Goal: Task Accomplishment & Management: Use online tool/utility

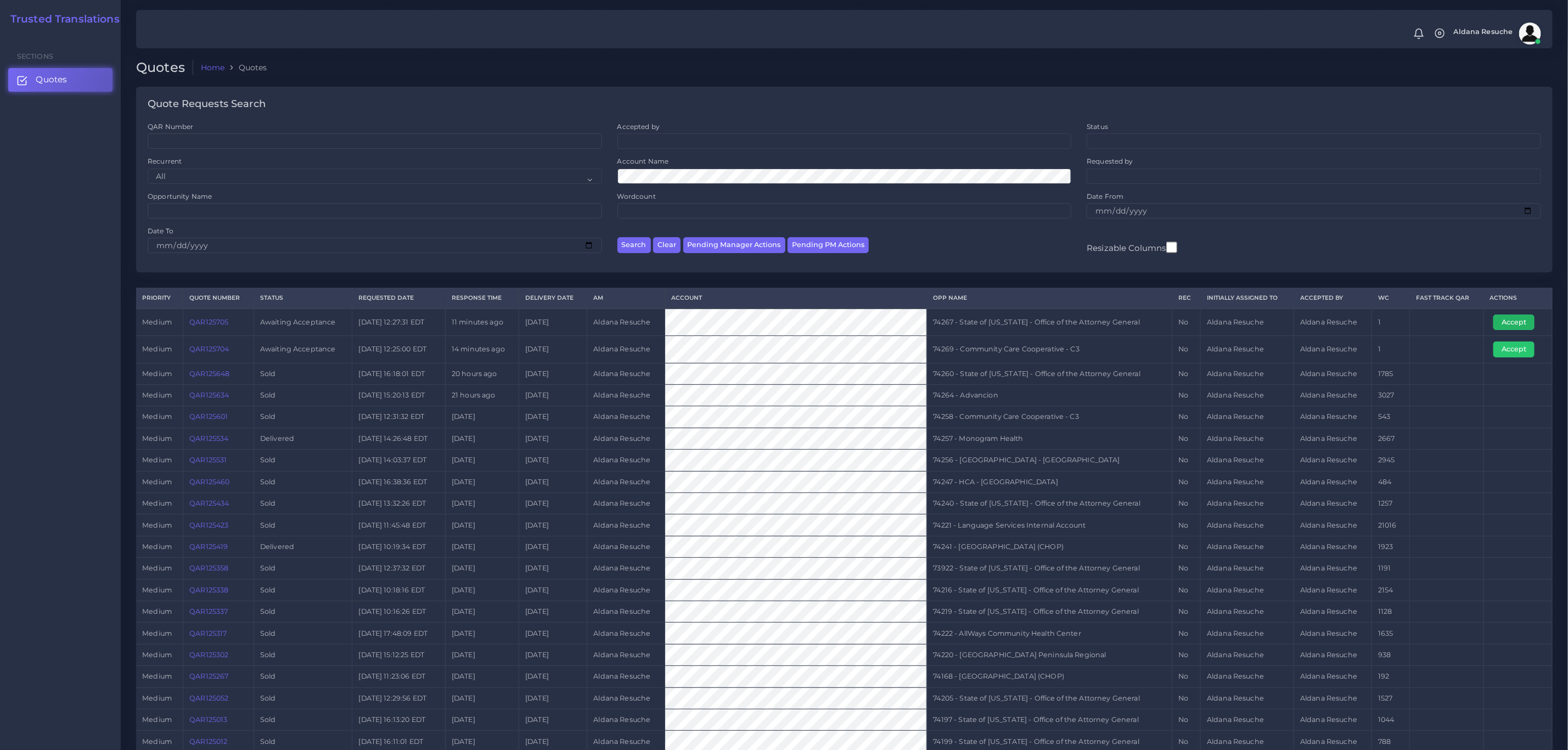
drag, startPoint x: 1494, startPoint y: 325, endPoint x: 1487, endPoint y: 329, distance: 8.1
click at [1494, 325] on button "Accept" at bounding box center [1514, 322] width 41 height 15
click at [973, 324] on td "74267 - State of [US_STATE] - Office of the Attorney General" at bounding box center [1050, 322] width 246 height 28
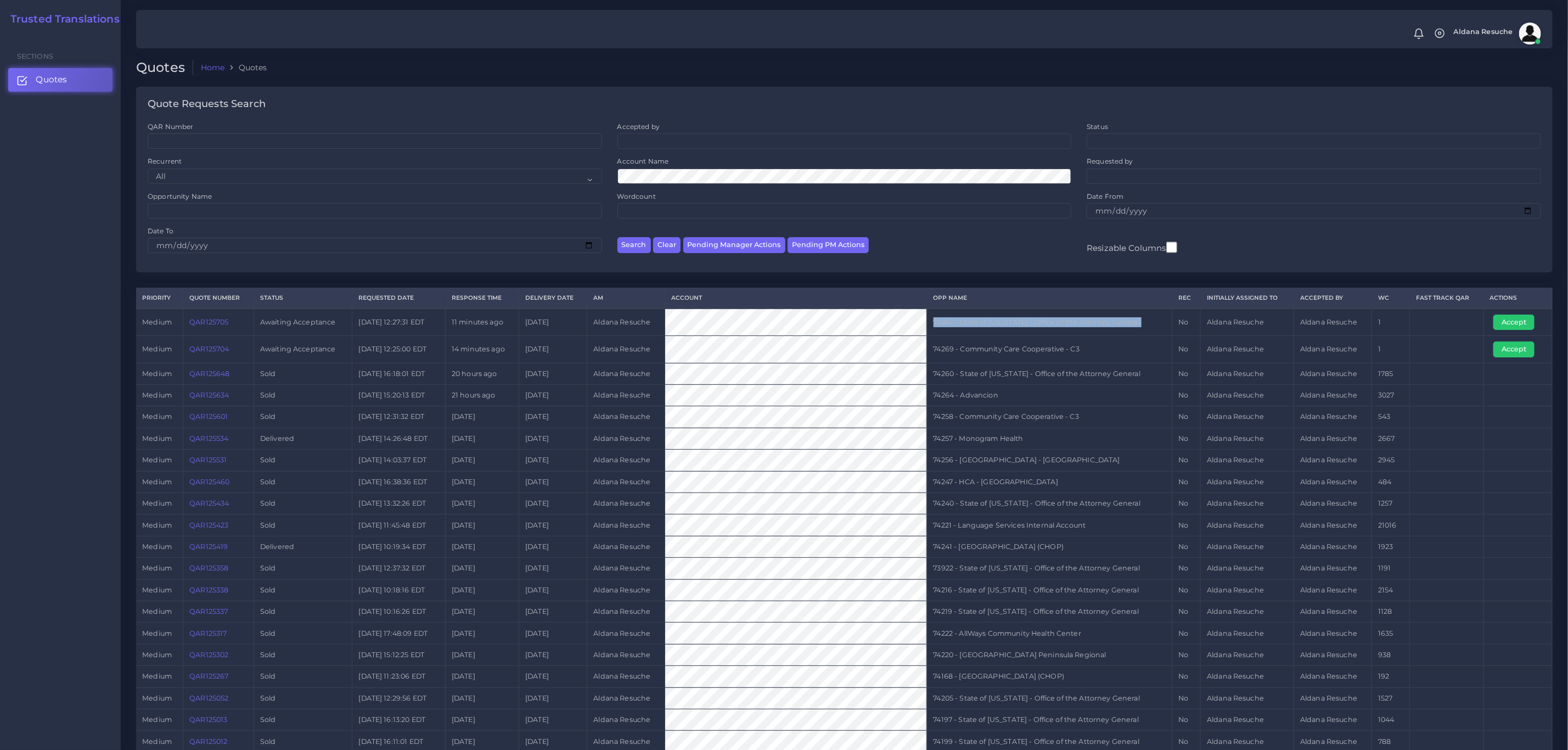
copy tr "74267 - State of [US_STATE] - Office of the Attorney General"
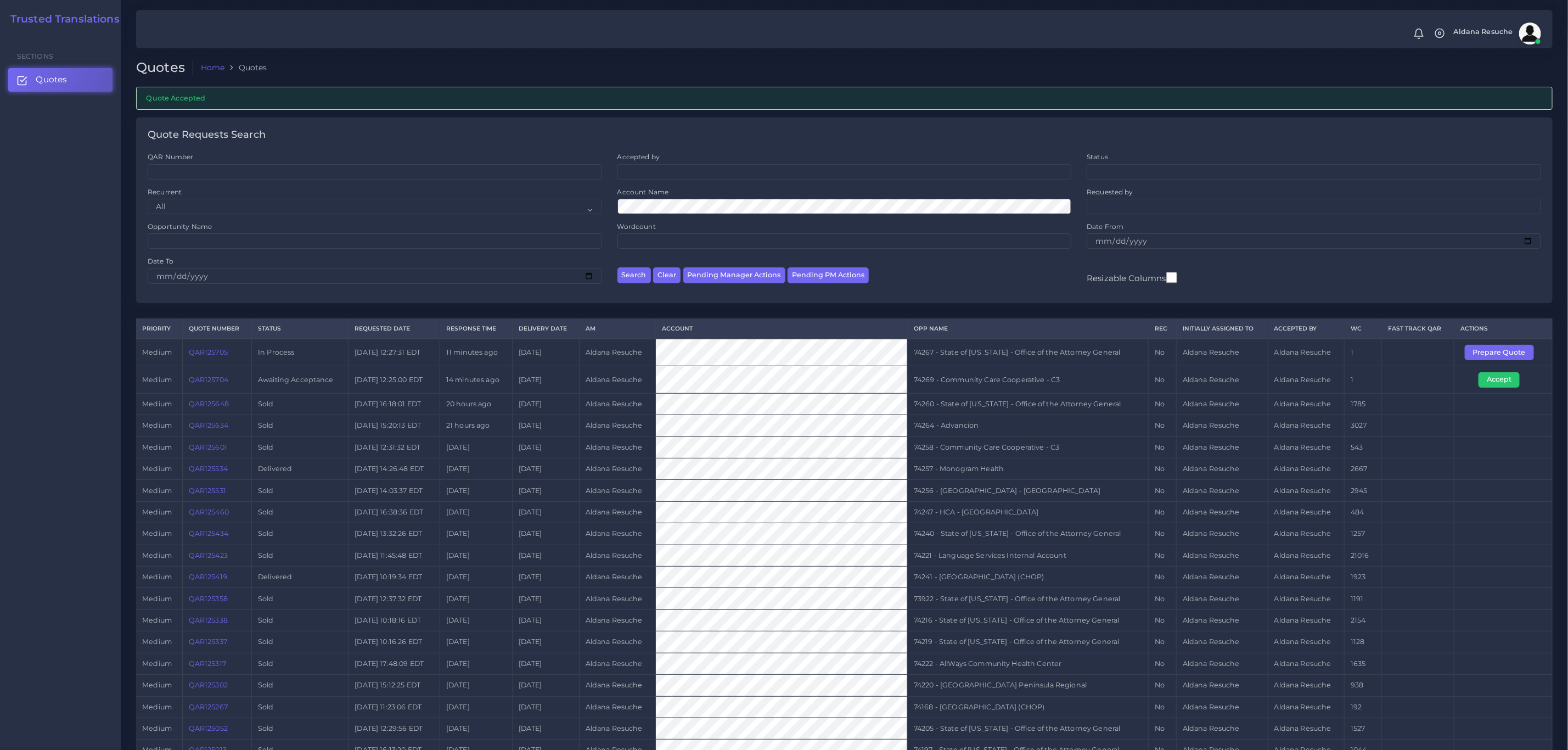
click at [221, 384] on link "QAR125704" at bounding box center [208, 379] width 39 height 9
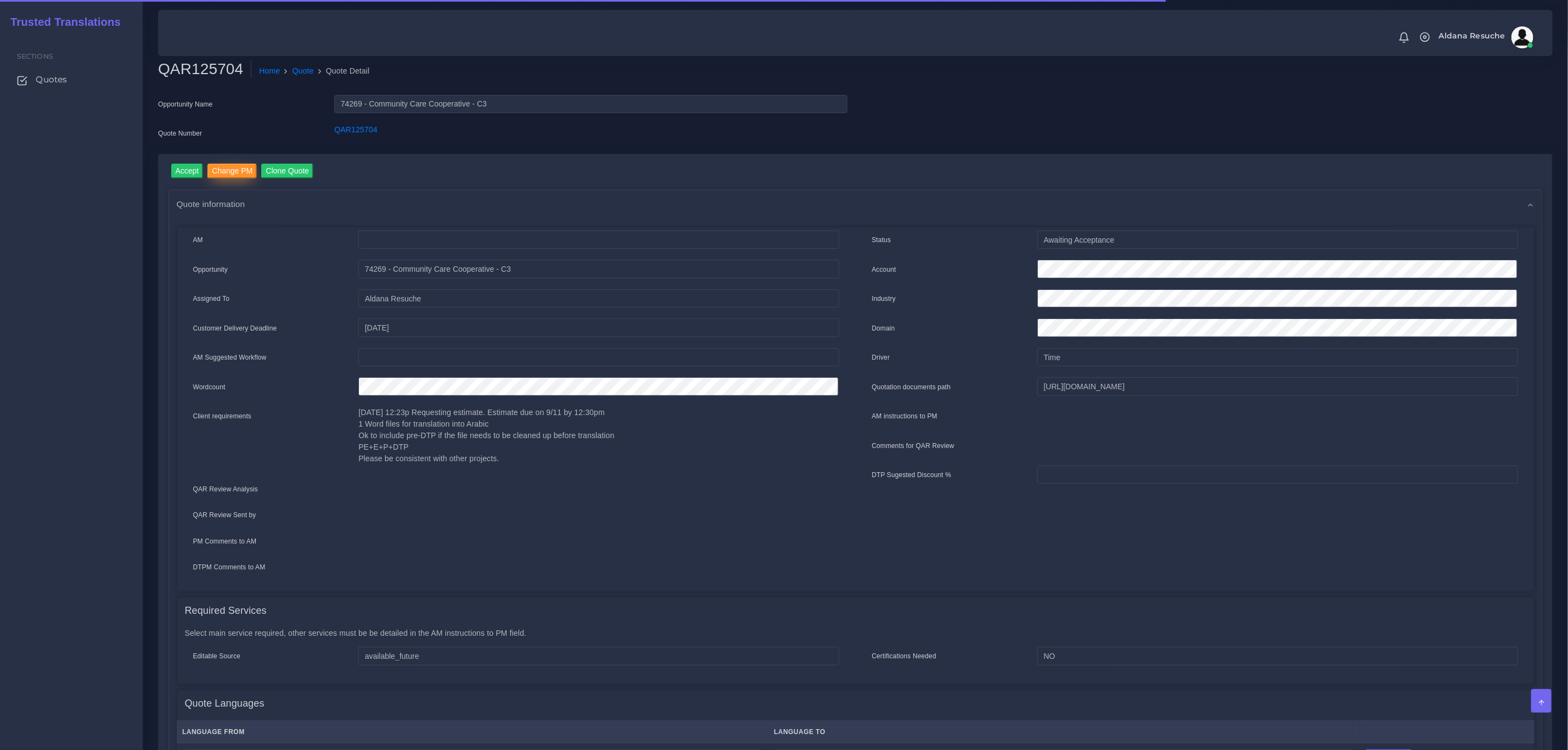
click at [228, 170] on input "Change PM" at bounding box center [232, 172] width 50 height 15
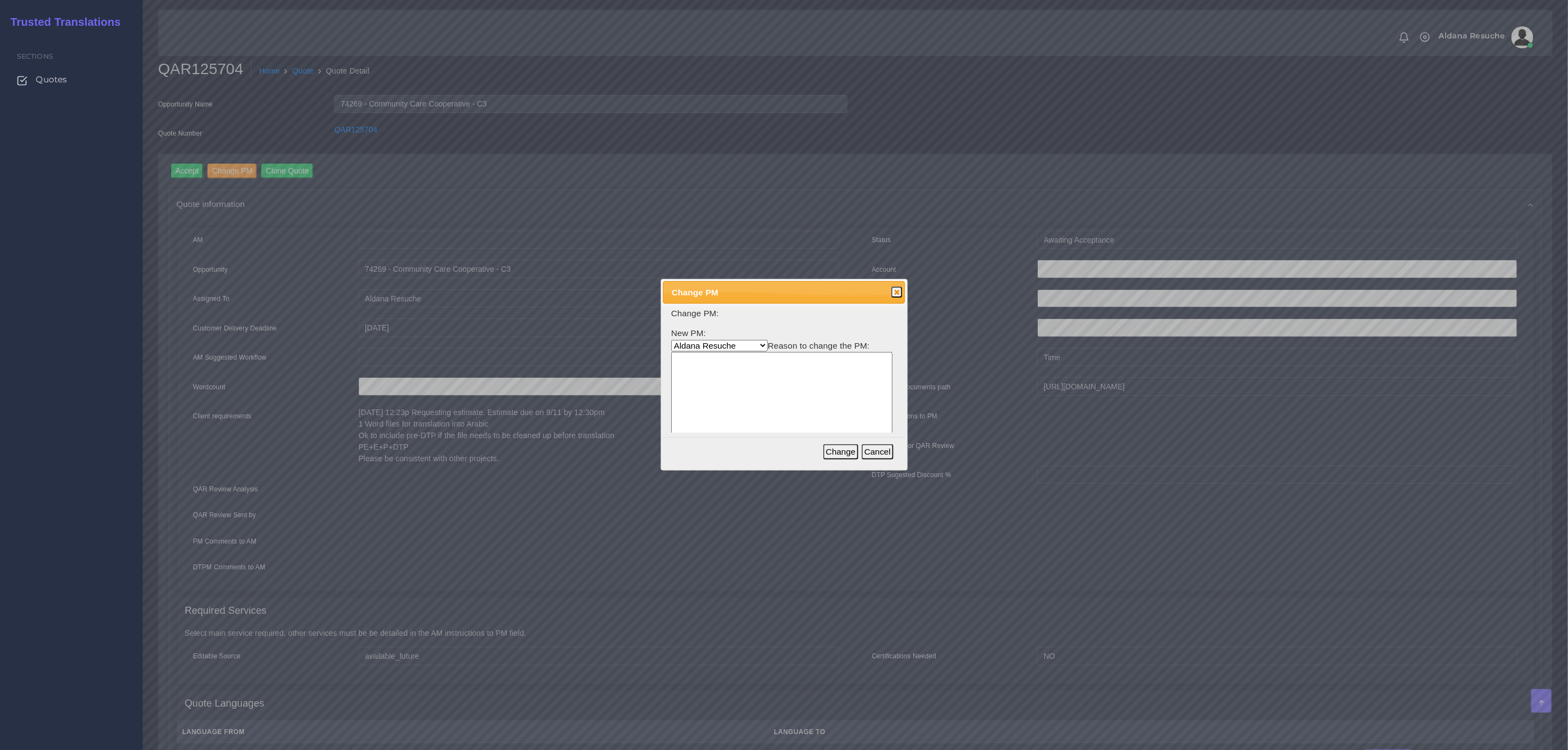
click at [728, 349] on select "Aldana Resuche Ana Whitby PM Beatriz Lacerda Dana Rossi Diego Leotta Gabriela S…" at bounding box center [719, 346] width 96 height 11
select select "3e925e02-f17d-4791-9412-c46ab5cb8daa"
click at [672, 340] on select "Aldana Resuche Ana Whitby PM Beatriz Lacerda Dana Rossi Diego Leotta Gabriela S…" at bounding box center [719, 346] width 96 height 11
click at [759, 422] on textarea at bounding box center [782, 404] width 221 height 105
type textarea "Workload"
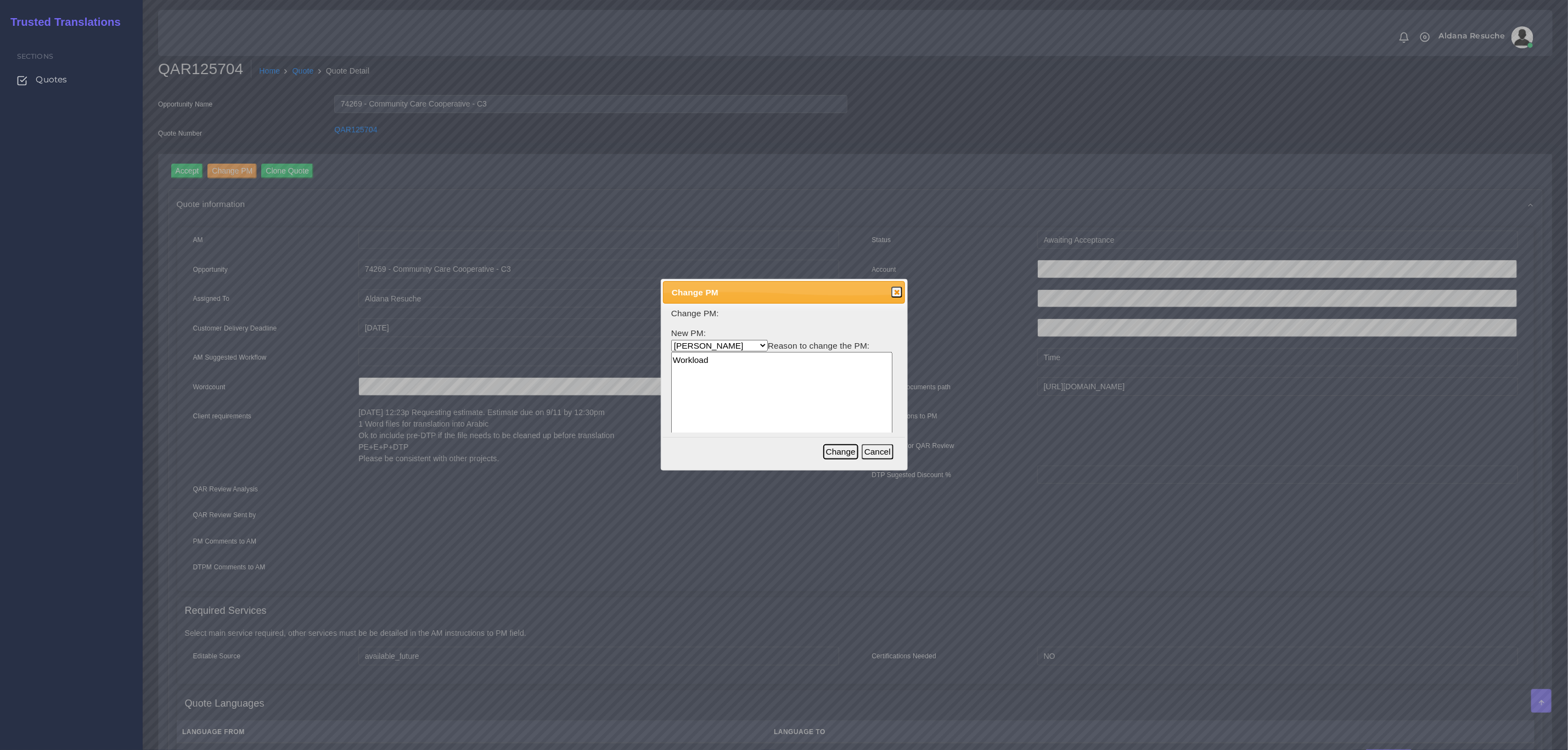
click at [853, 447] on button "Change" at bounding box center [840, 452] width 35 height 15
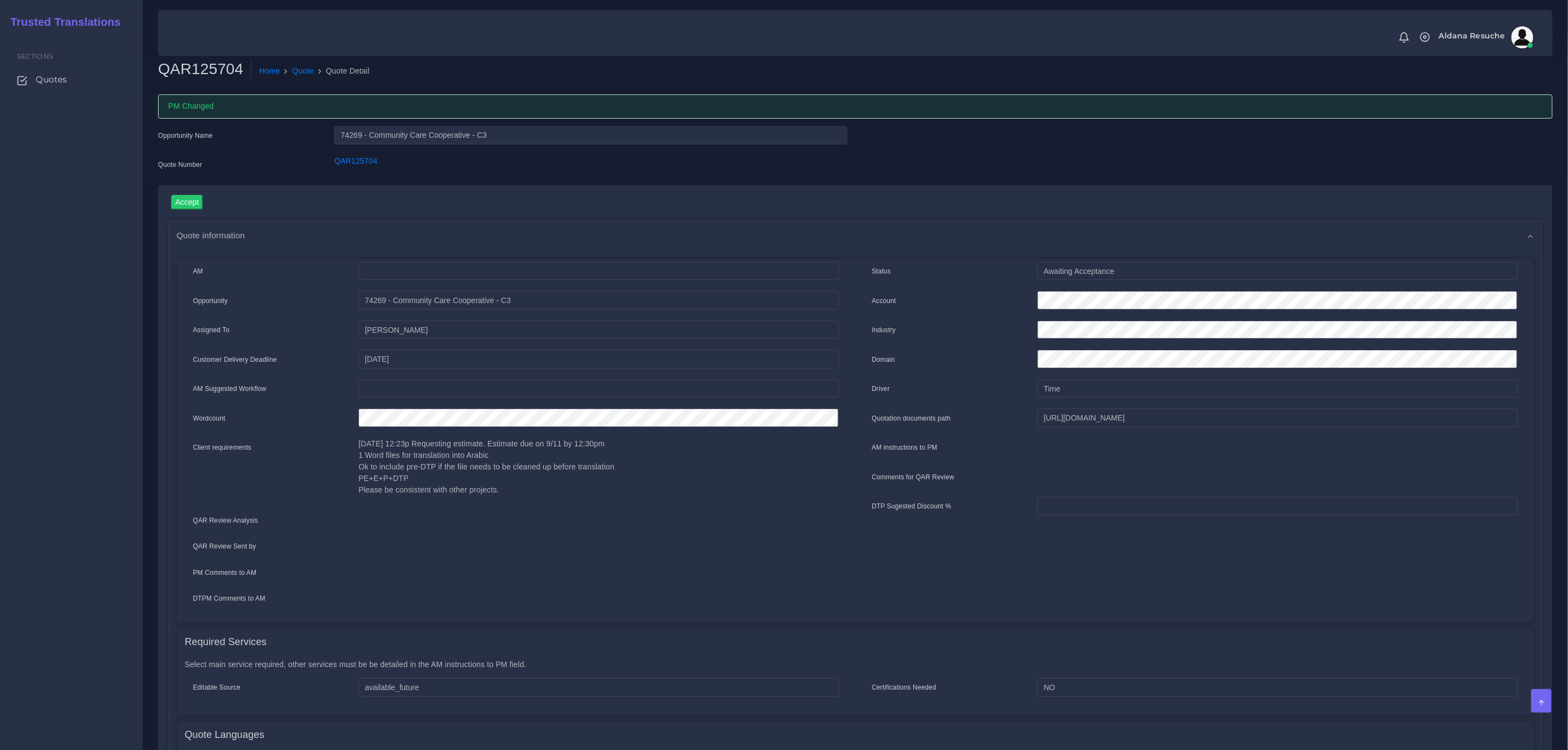
click at [1291, 162] on div "Opportunity Name 74269 - Community Care Cooperative - C3 Quote Number QAR125704" at bounding box center [854, 156] width 1411 height 59
click at [287, 71] on li "Quote" at bounding box center [296, 71] width 33 height 11
click at [297, 72] on link "Quote" at bounding box center [303, 71] width 21 height 11
